Goal: Task Accomplishment & Management: Manage account settings

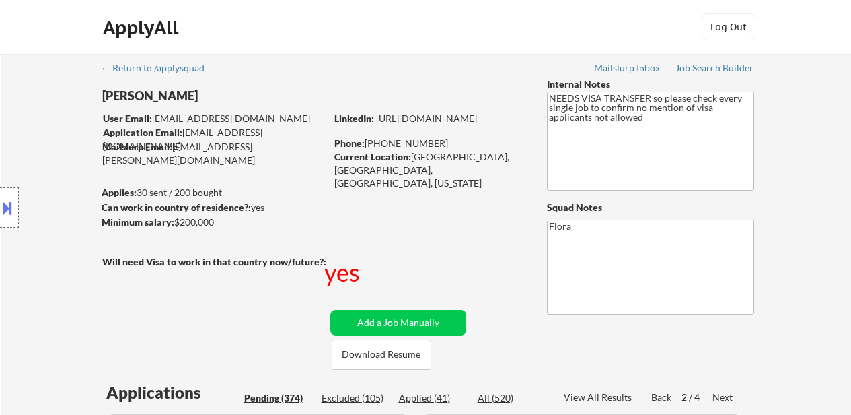
select select ""pending""
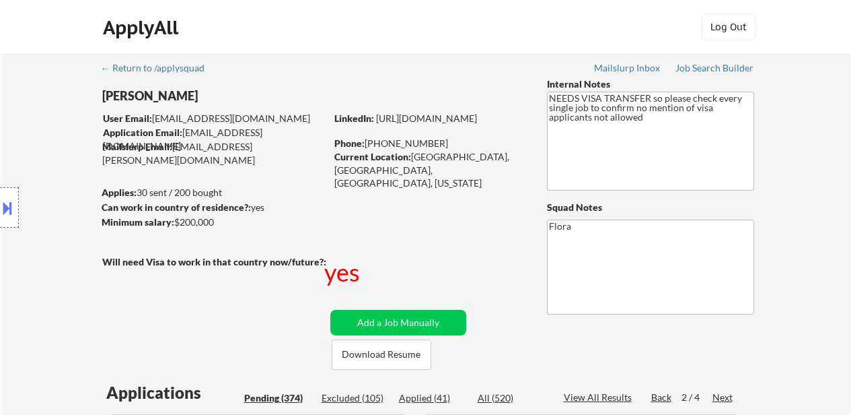
select select ""pending""
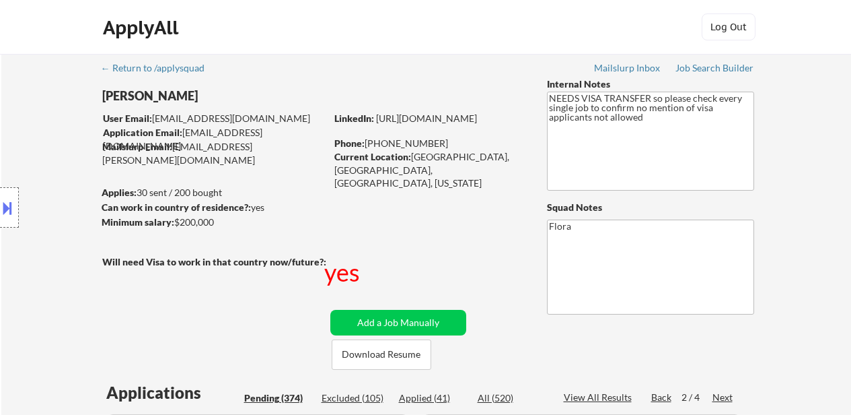
select select ""pending""
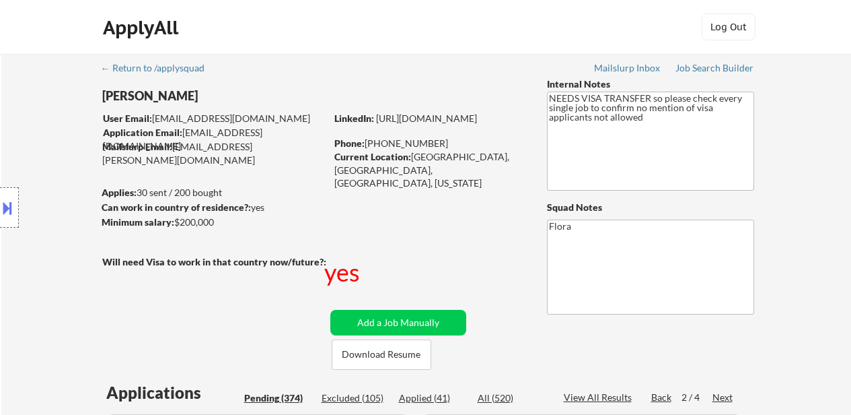
select select ""pending""
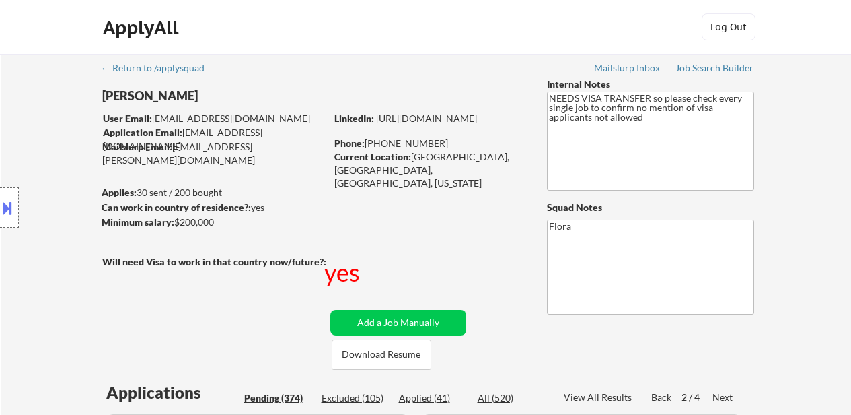
select select ""pending""
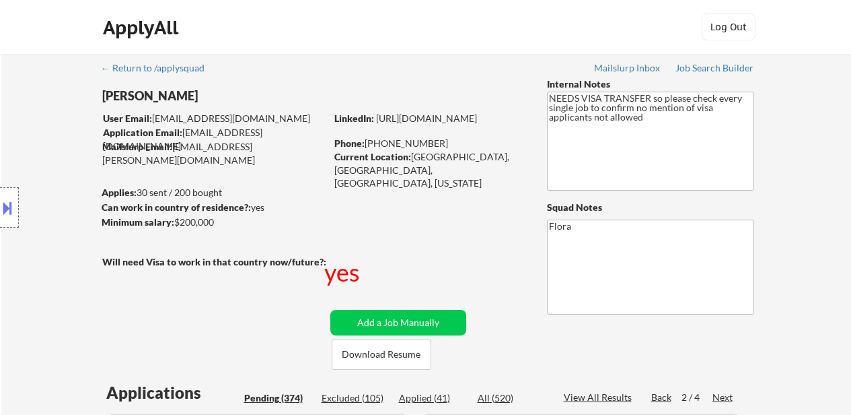
select select ""pending""
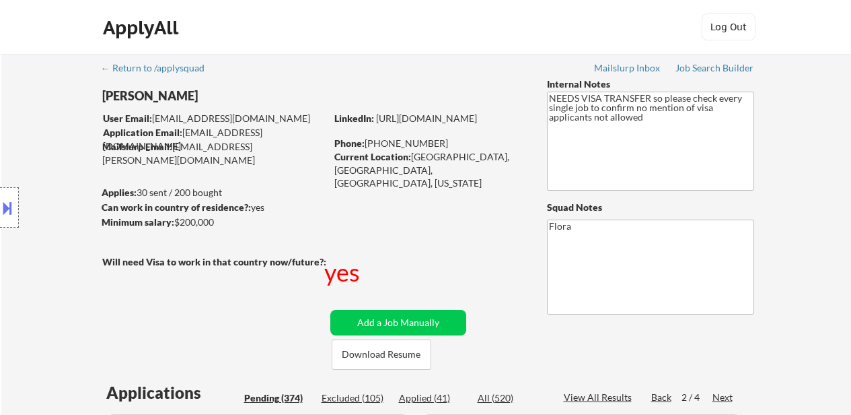
select select ""pending""
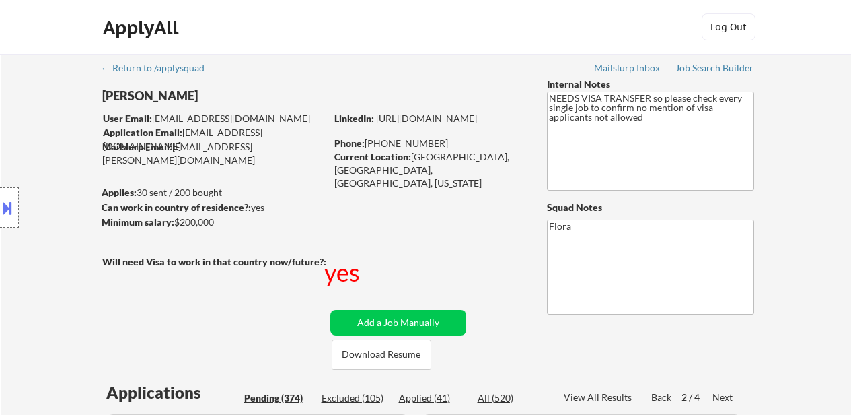
select select ""pending""
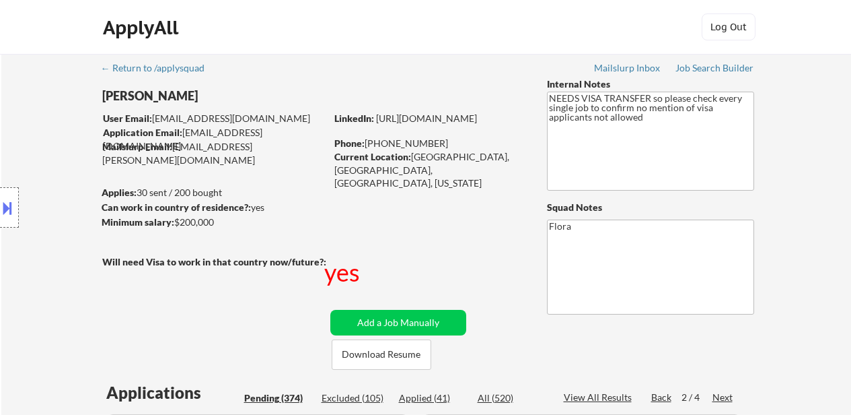
select select ""pending""
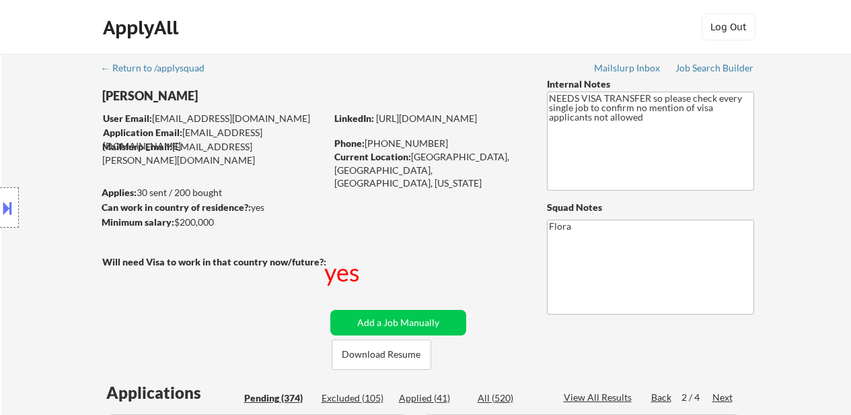
select select ""pending""
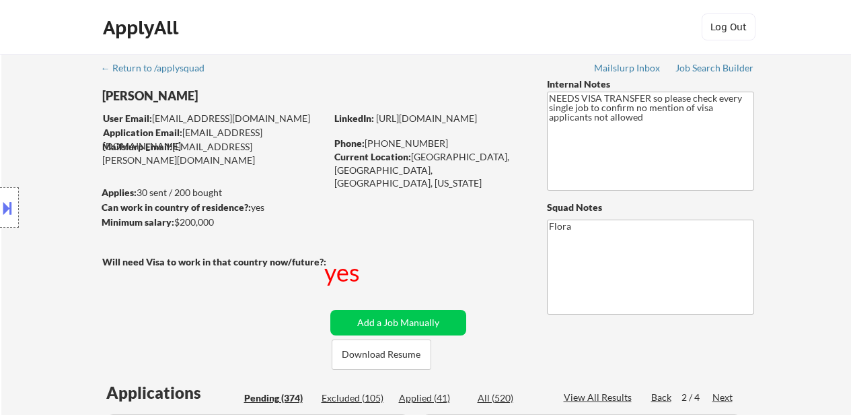
select select ""pending""
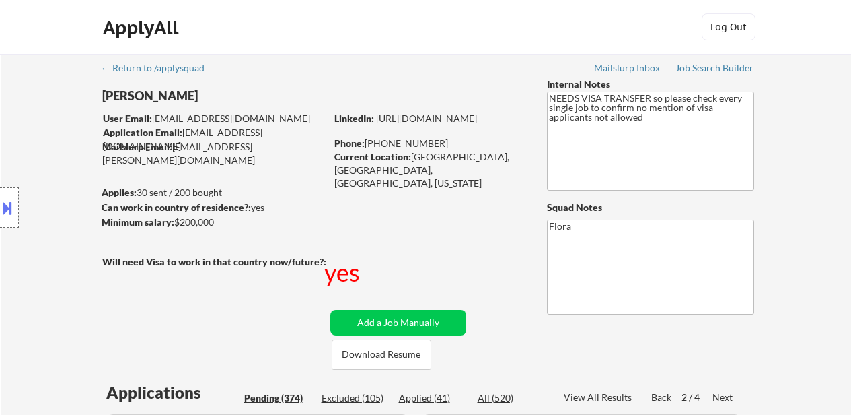
select select ""pending""
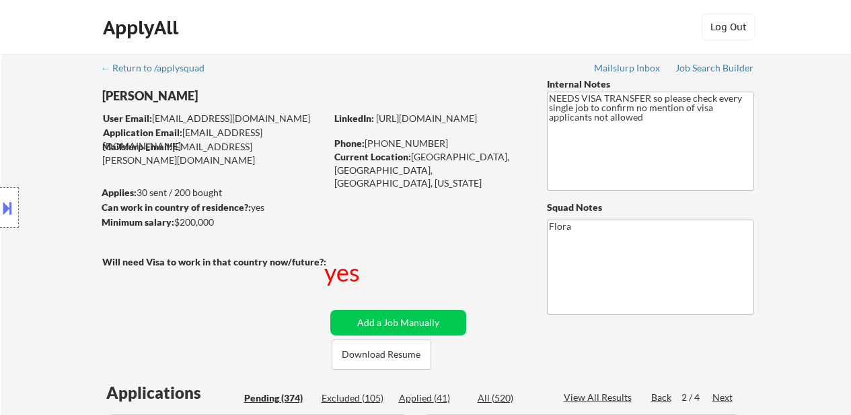
select select ""pending""
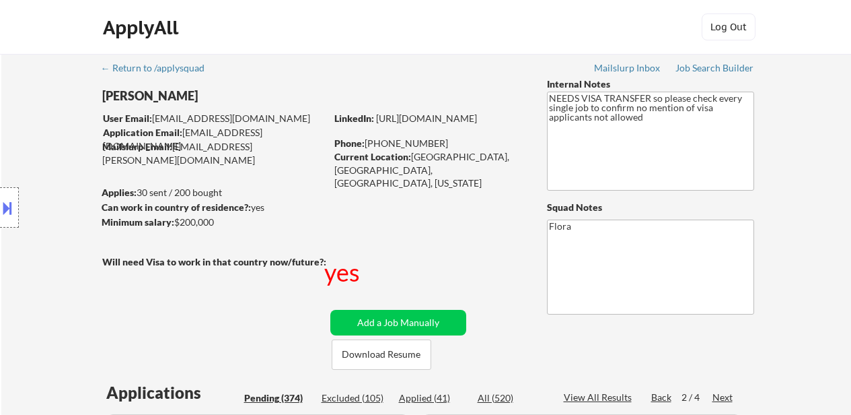
select select ""pending""
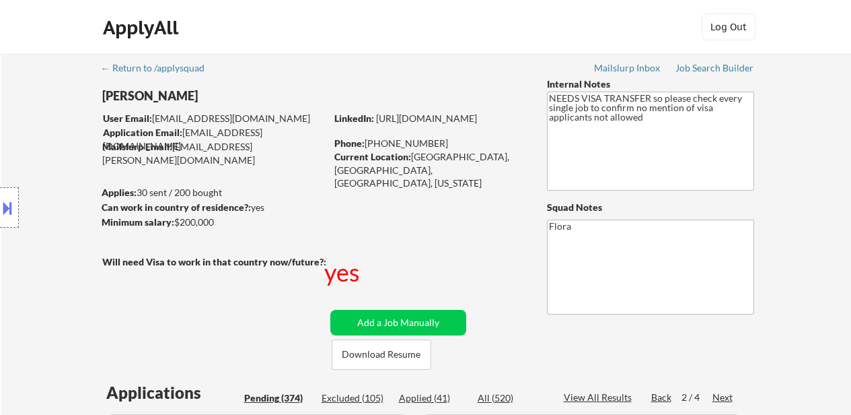
select select ""pending""
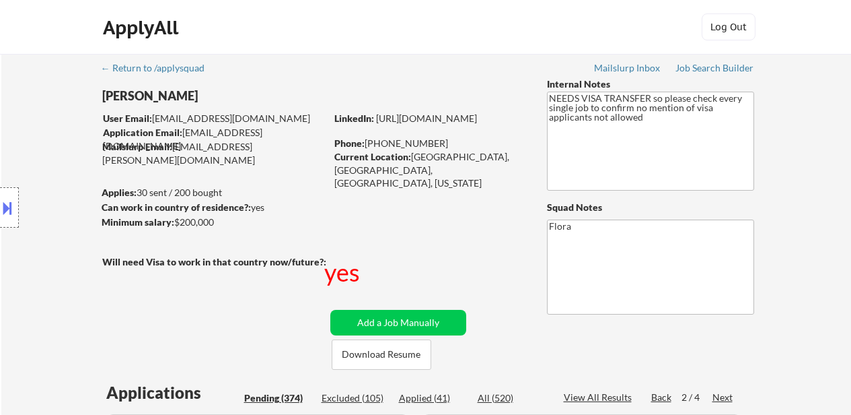
select select ""pending""
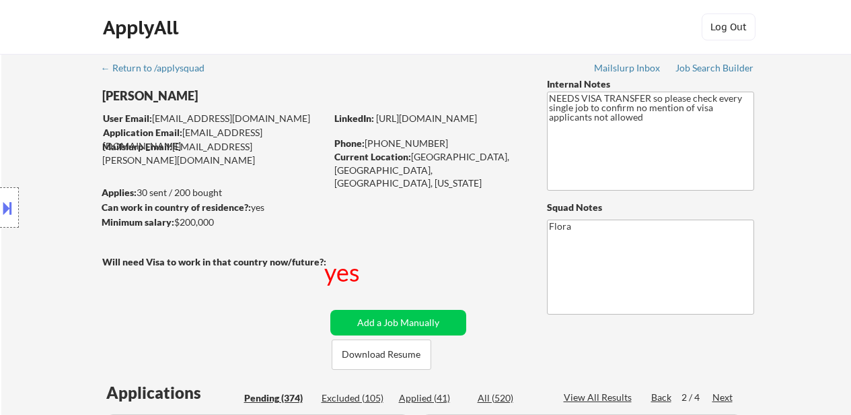
select select ""pending""
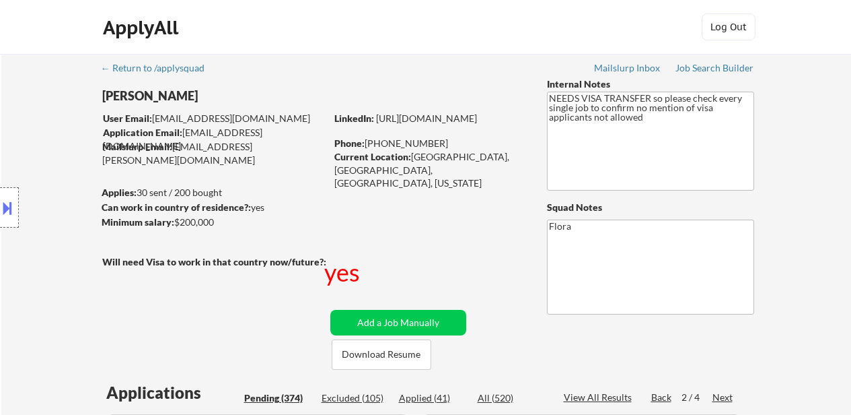
select select ""pending""
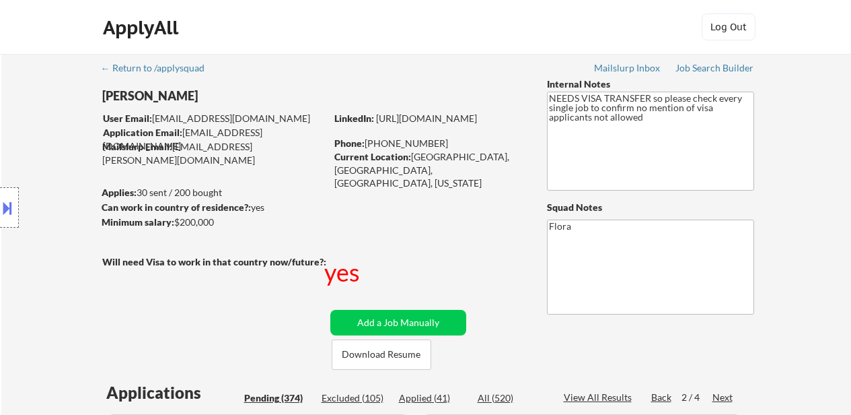
select select ""pending""
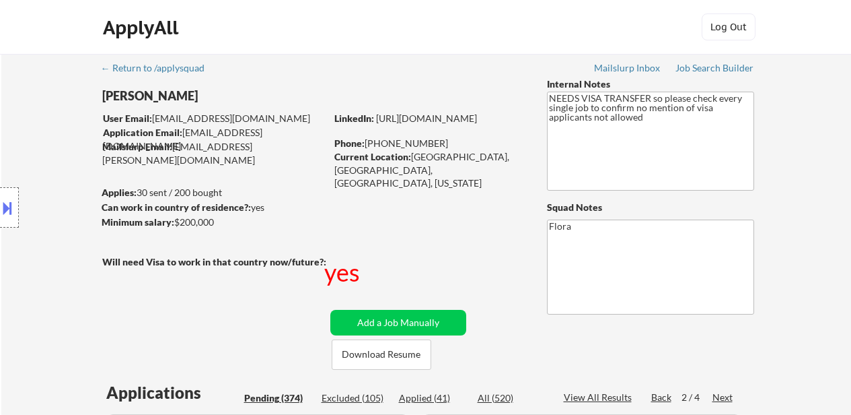
select select ""pending""
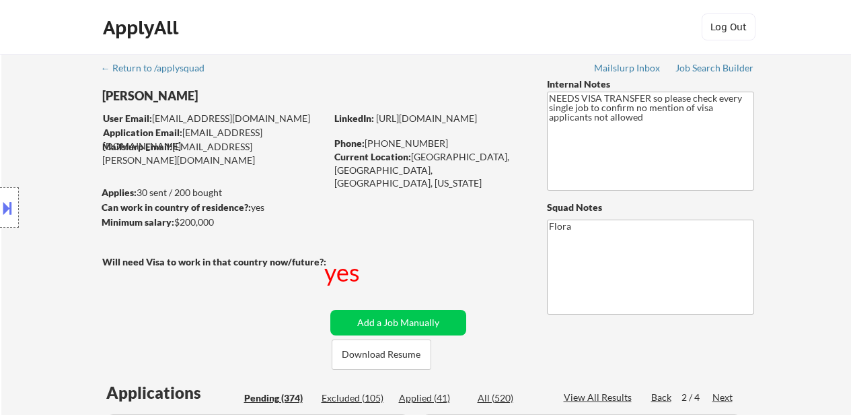
scroll to position [1689, 0]
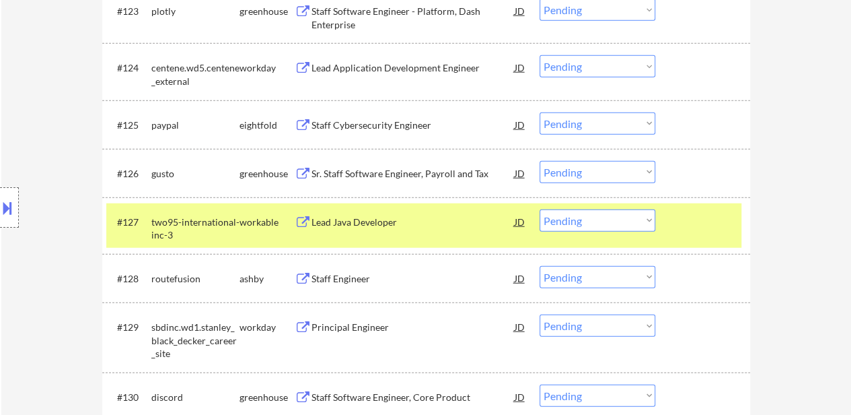
click at [703, 219] on div at bounding box center [704, 221] width 59 height 24
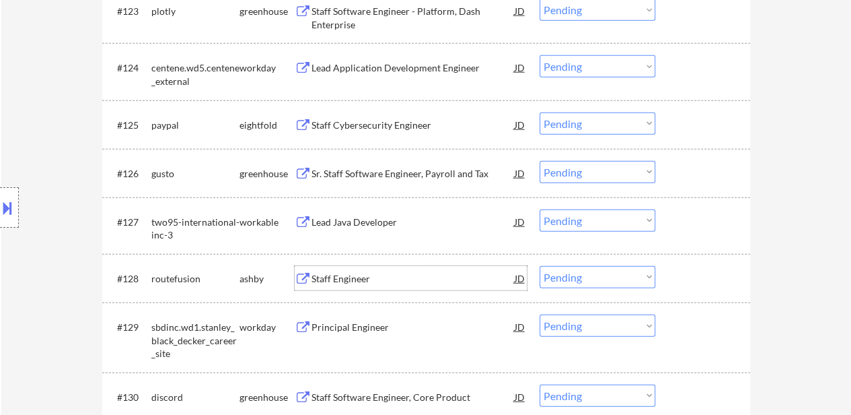
click at [334, 279] on div "Staff Engineer" at bounding box center [413, 278] width 203 height 13
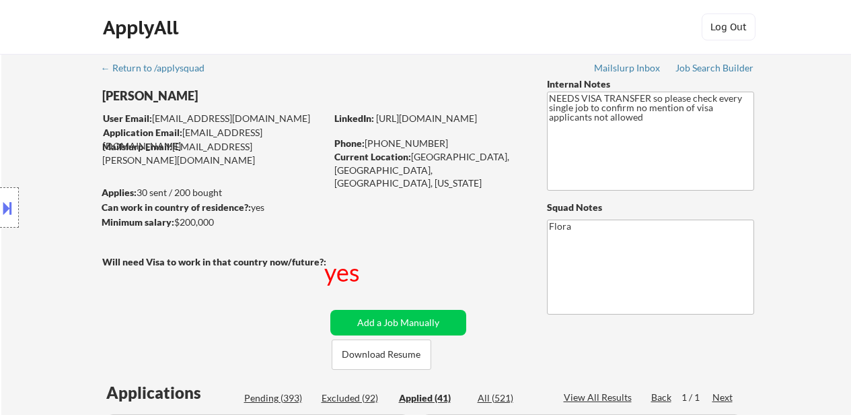
select select ""applied""
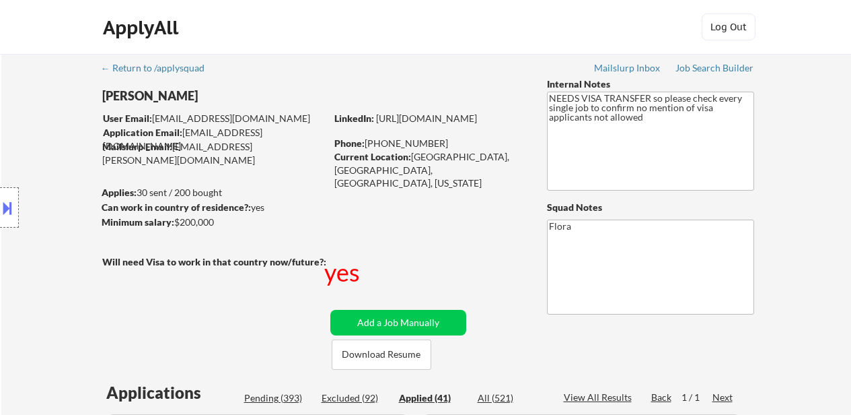
select select ""applied""
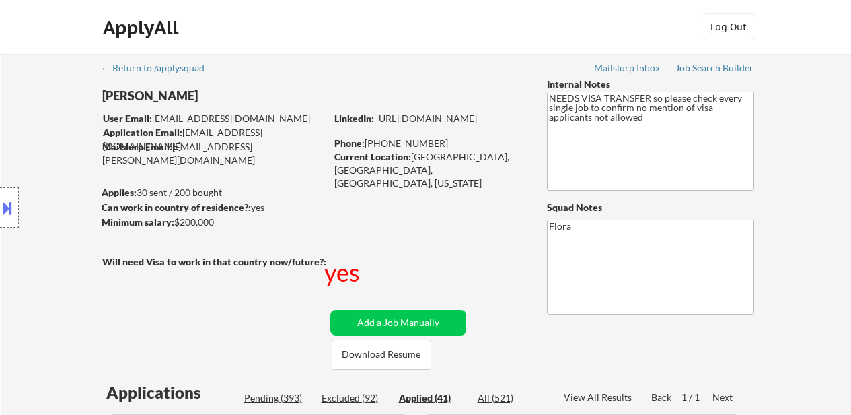
select select ""applied""
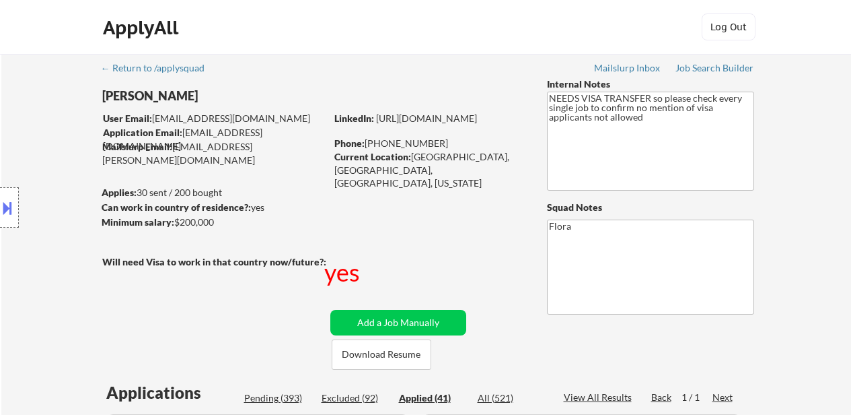
select select ""applied""
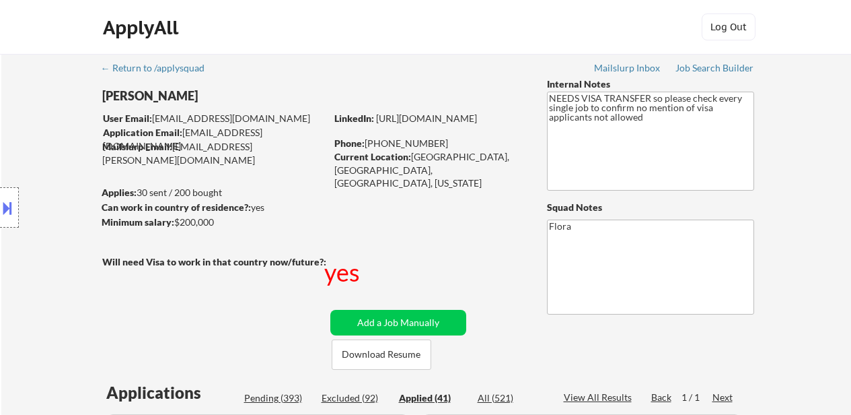
select select ""applied""
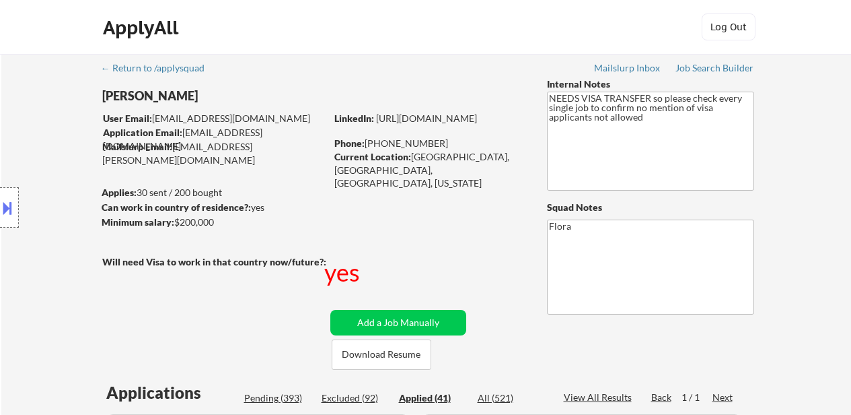
select select ""applied""
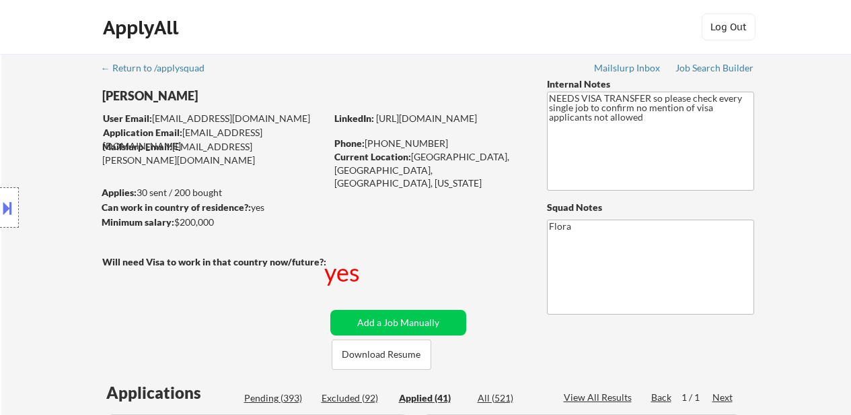
select select ""applied""
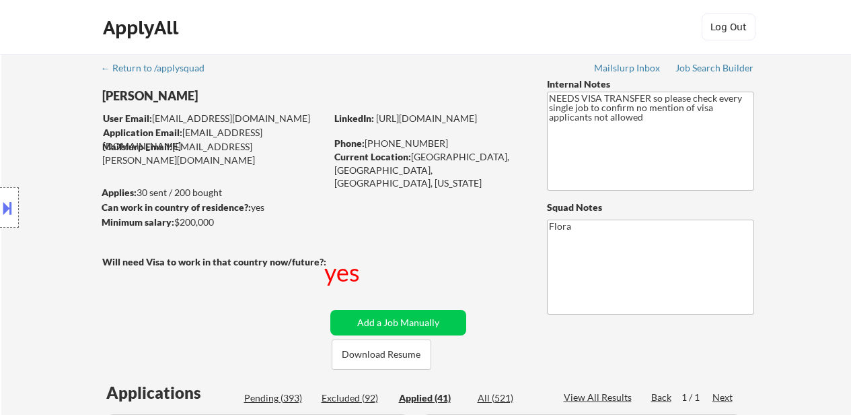
select select ""applied""
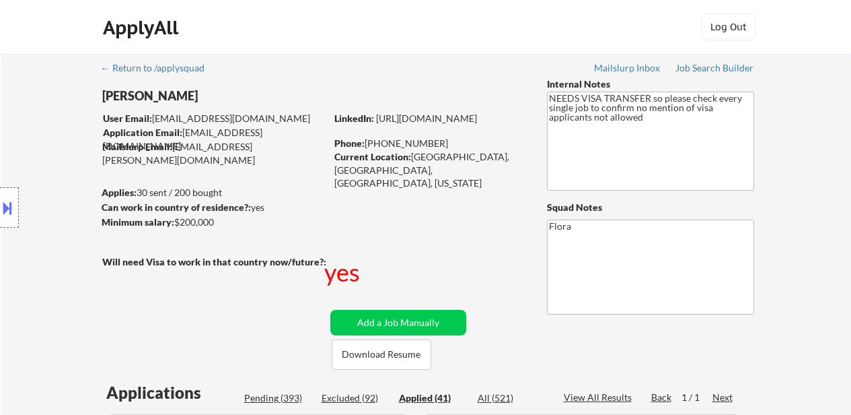
select select ""applied""
